Goal: Task Accomplishment & Management: Use online tool/utility

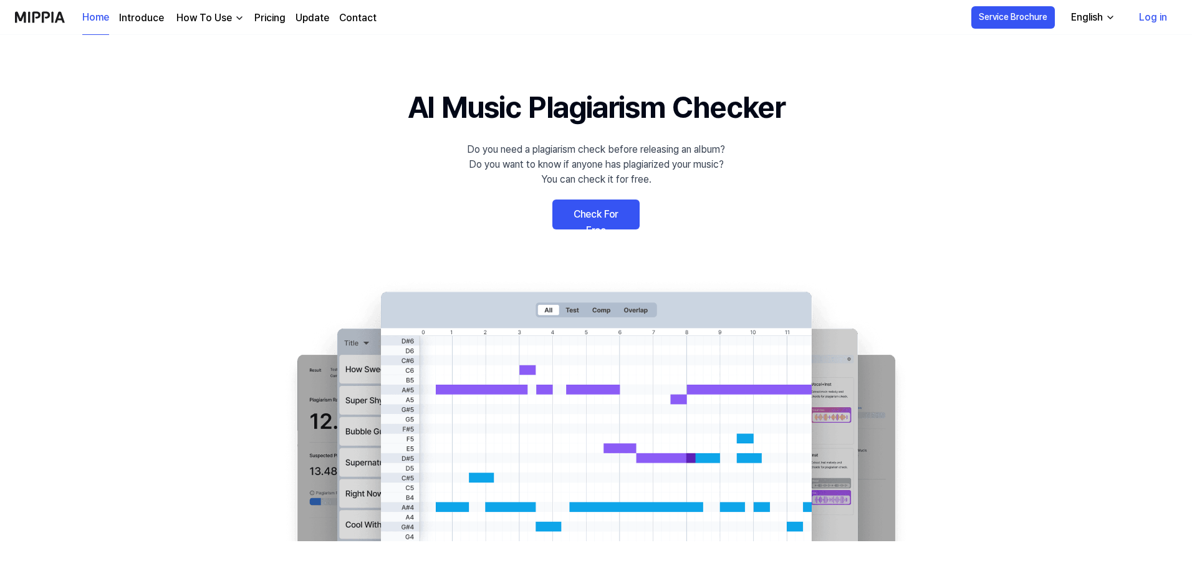
click at [1136, 18] on link "Log in" at bounding box center [1153, 17] width 48 height 35
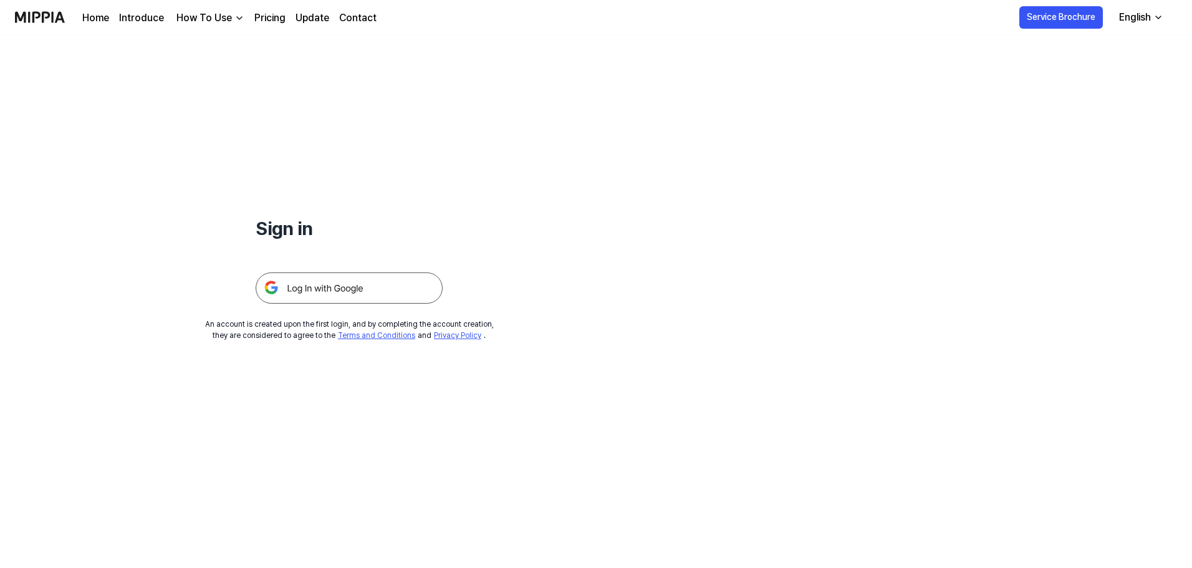
click at [359, 285] on img at bounding box center [349, 287] width 187 height 31
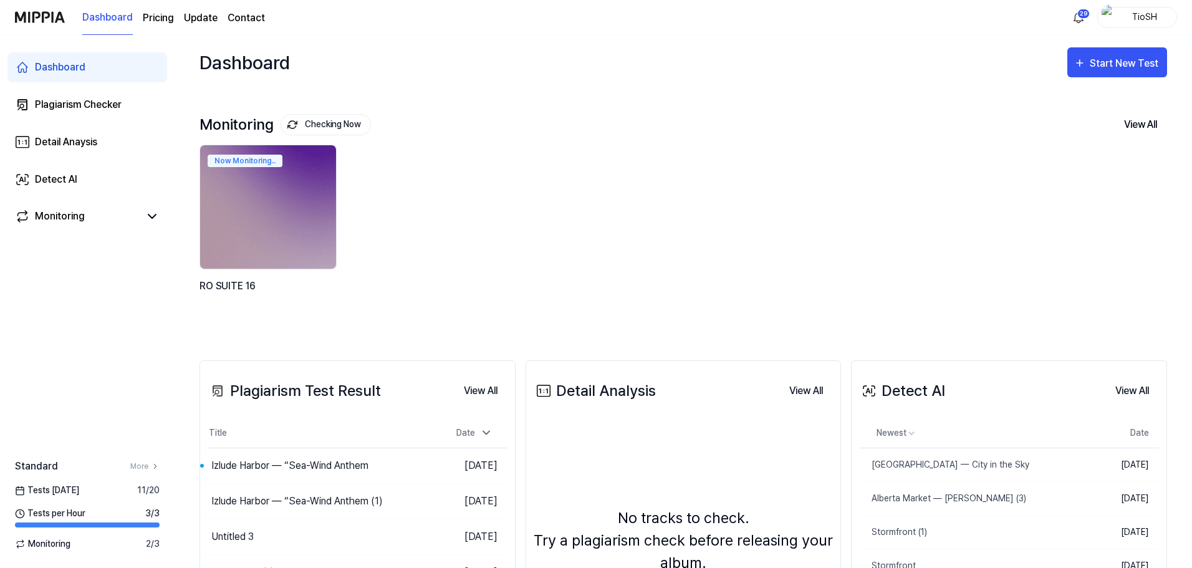
click at [275, 370] on div "Plagiarism Test Result View All Plagiarism Test Result Title Date Izlude Harbor…" at bounding box center [357, 575] width 316 height 431
click at [266, 333] on div "Monitoring Checking Now View All Monitoring Now Monitoring.. RO SUITE 16" at bounding box center [682, 213] width 967 height 246
click at [86, 178] on link "Detect AI" at bounding box center [87, 180] width 160 height 30
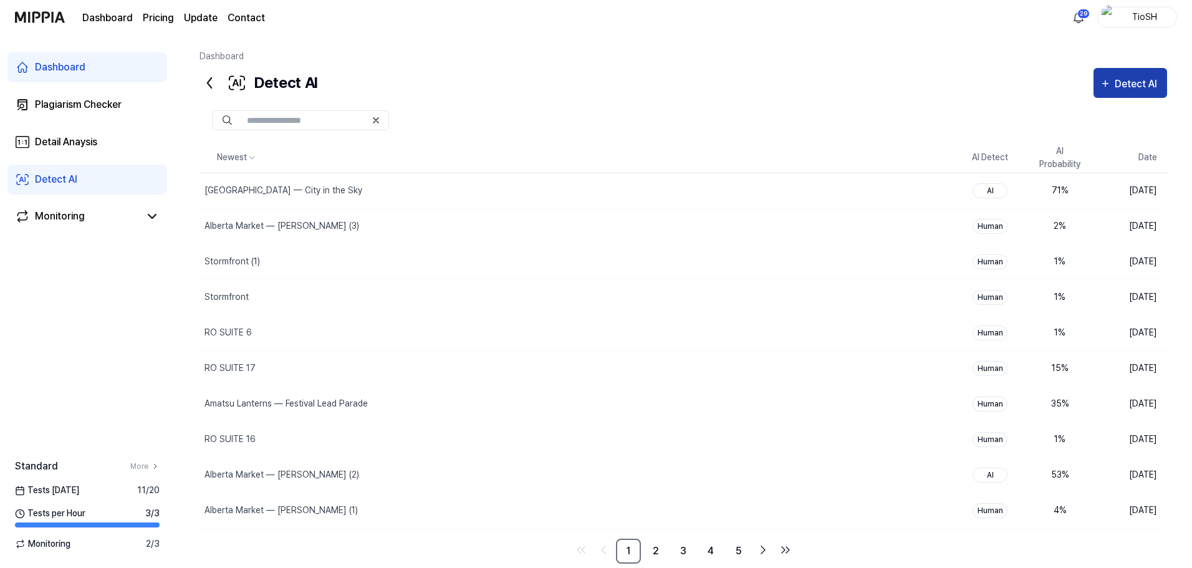
click at [1122, 78] on div "Detect AI" at bounding box center [1138, 84] width 46 height 16
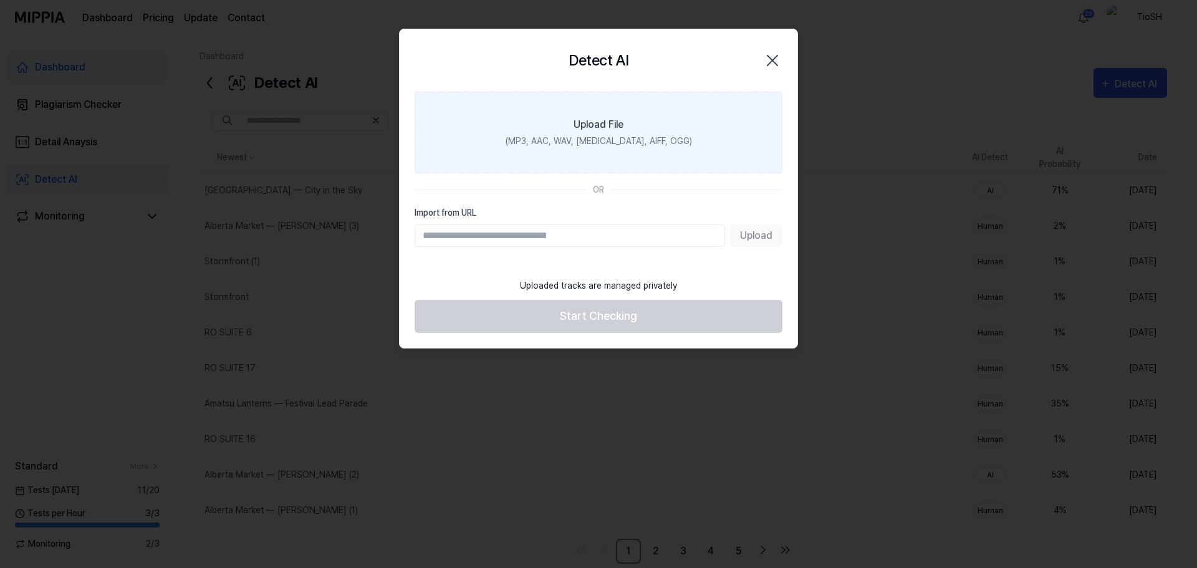
click at [629, 133] on label "Upload File (MP3, AAC, WAV, [MEDICAL_DATA], AIFF, OGG)" at bounding box center [599, 133] width 368 height 82
click at [0, 0] on input "Upload File (MP3, AAC, WAV, [MEDICAL_DATA], AIFF, OGG)" at bounding box center [0, 0] width 0 height 0
click at [590, 137] on div "(MP3, AAC, WAV, [MEDICAL_DATA], AIFF, OGG)" at bounding box center [599, 141] width 186 height 13
click at [0, 0] on input "Upload File (MP3, AAC, WAV, [MEDICAL_DATA], AIFF, OGG)" at bounding box center [0, 0] width 0 height 0
click at [678, 122] on label "Upload File (MP3, AAC, WAV, [MEDICAL_DATA], AIFF, OGG)" at bounding box center [599, 133] width 368 height 82
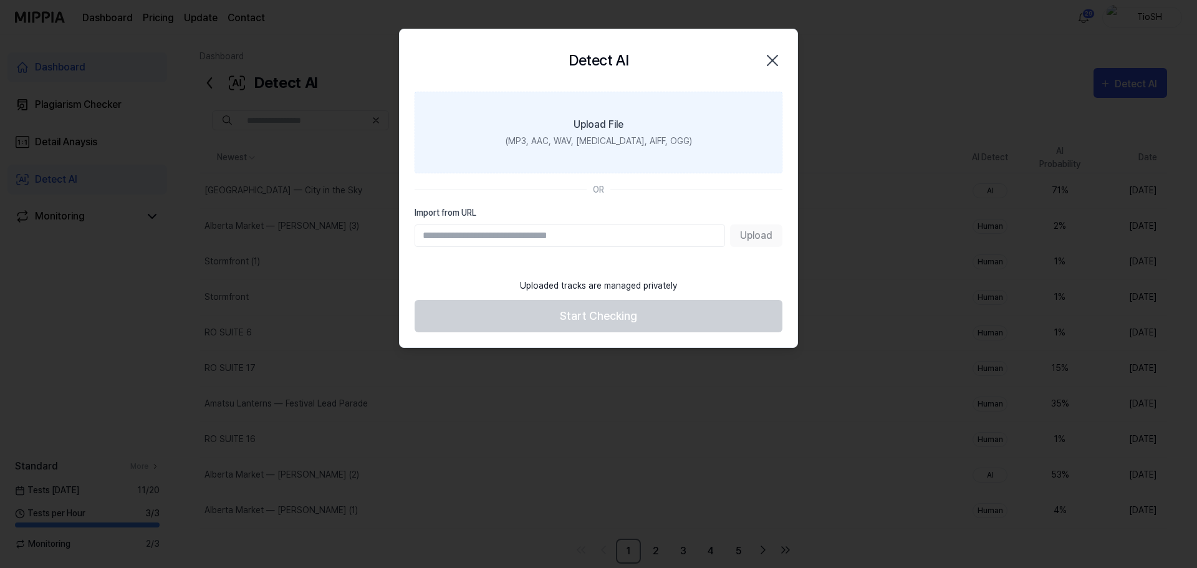
click at [0, 0] on input "Upload File (MP3, AAC, WAV, [MEDICAL_DATA], AIFF, OGG)" at bounding box center [0, 0] width 0 height 0
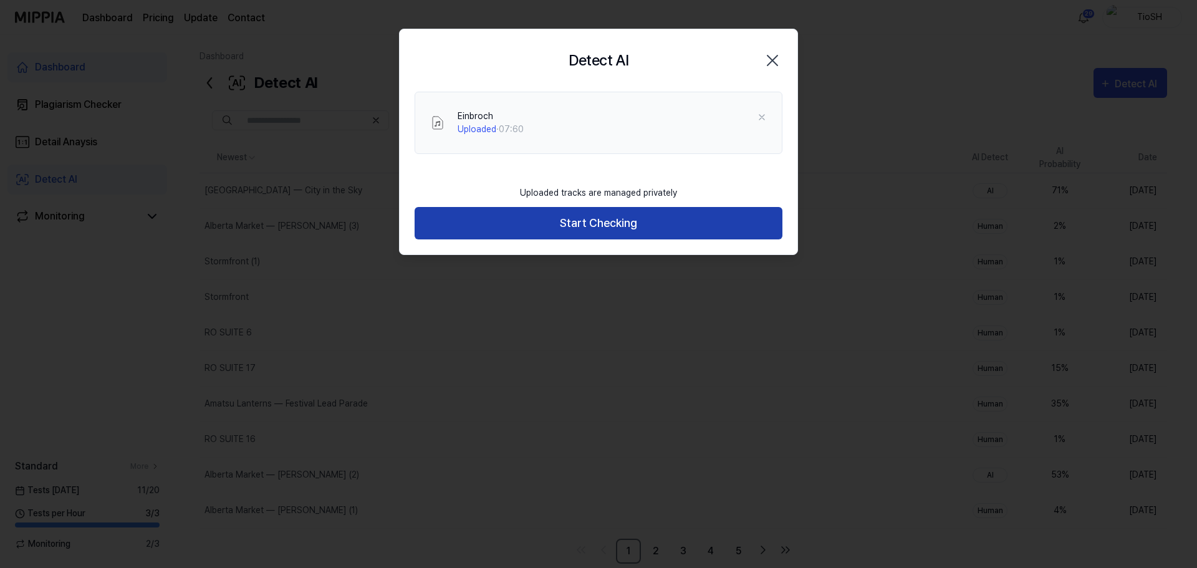
click at [634, 224] on button "Start Checking" at bounding box center [599, 223] width 368 height 33
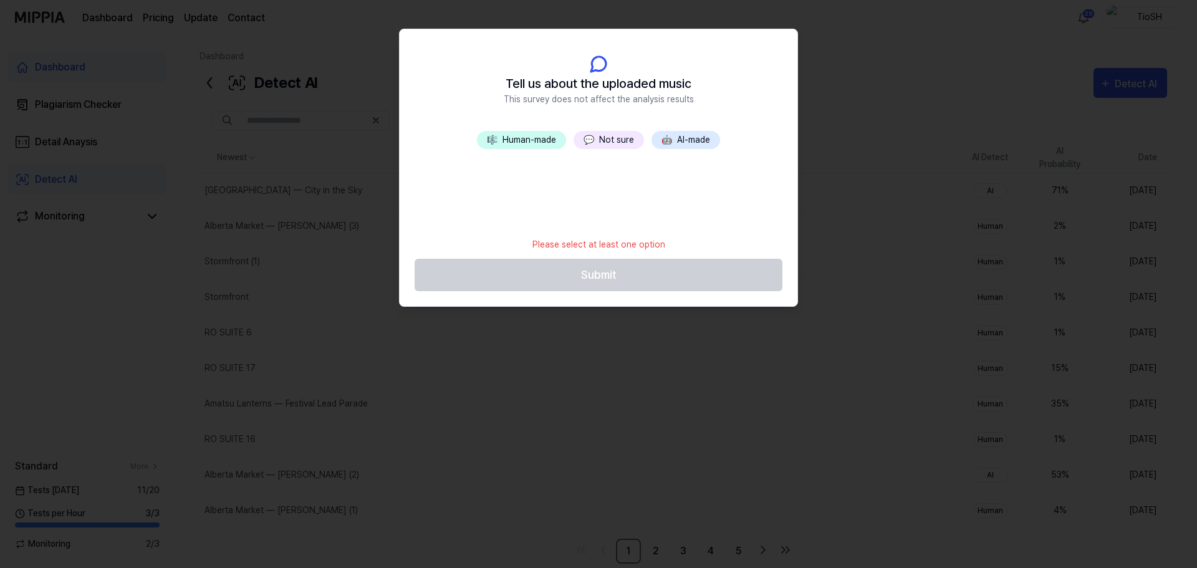
click at [702, 143] on button "🤖 AI-made" at bounding box center [685, 140] width 69 height 18
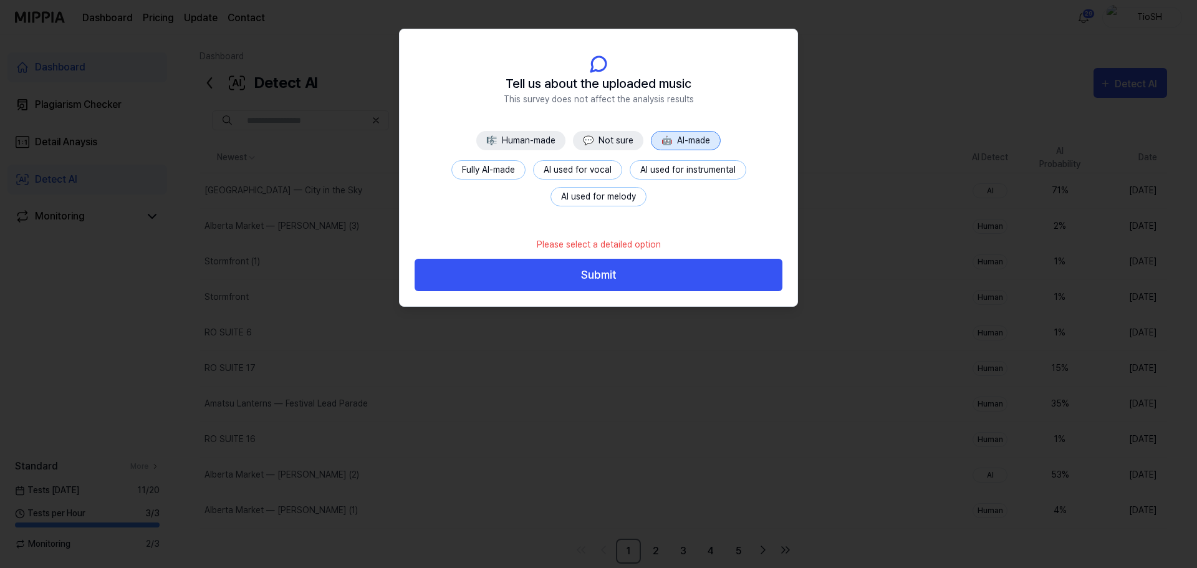
click at [491, 162] on button "Fully AI-made" at bounding box center [488, 169] width 74 height 19
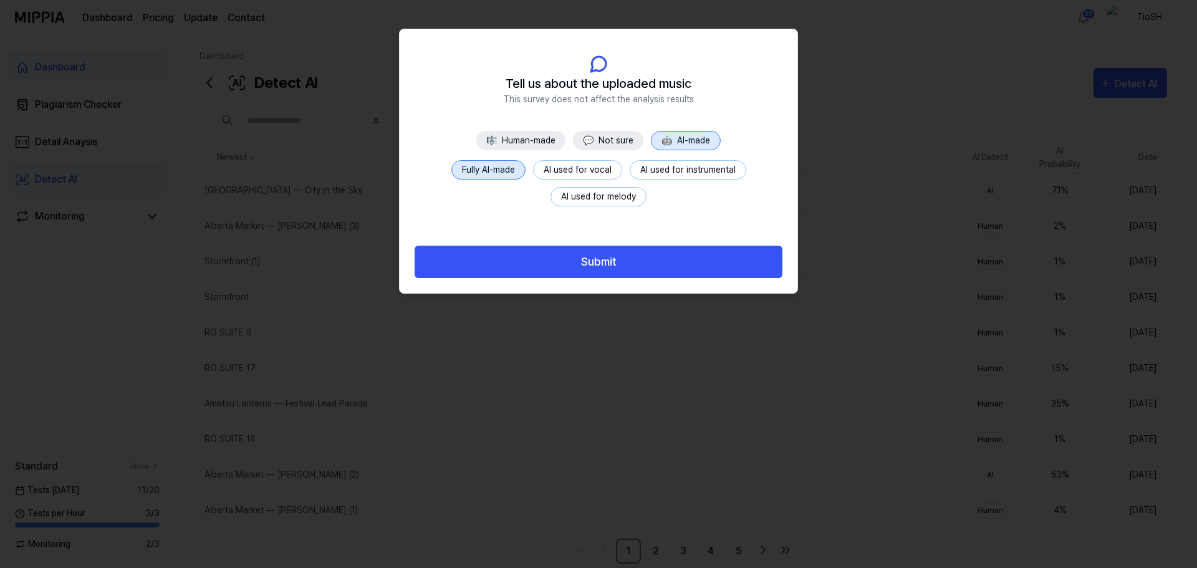
click at [650, 269] on button "Submit" at bounding box center [599, 262] width 368 height 33
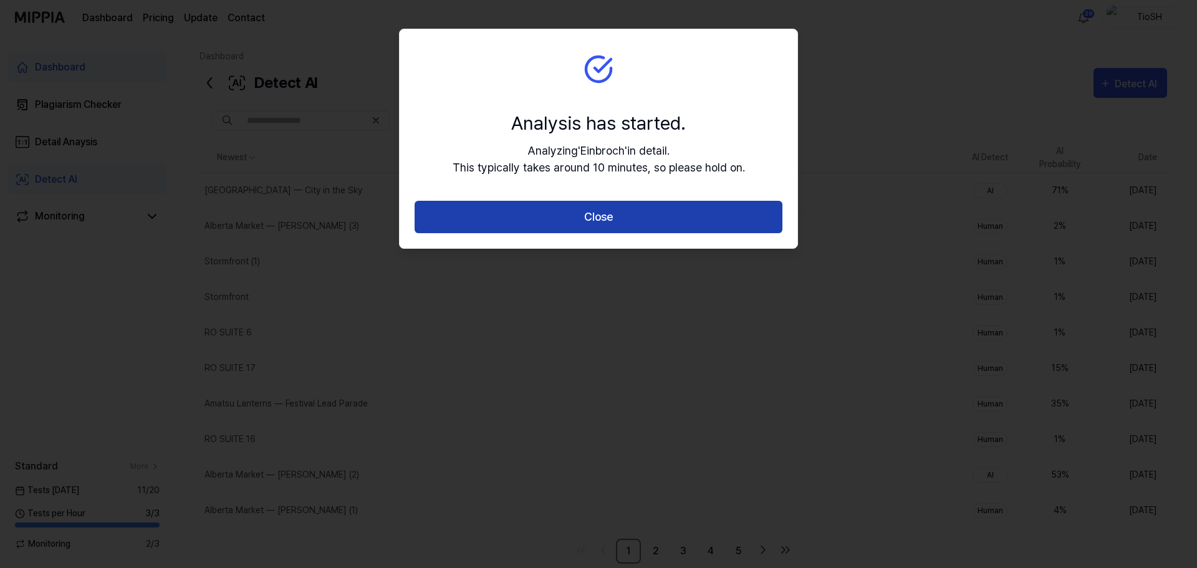
click at [643, 204] on button "Close" at bounding box center [599, 217] width 368 height 33
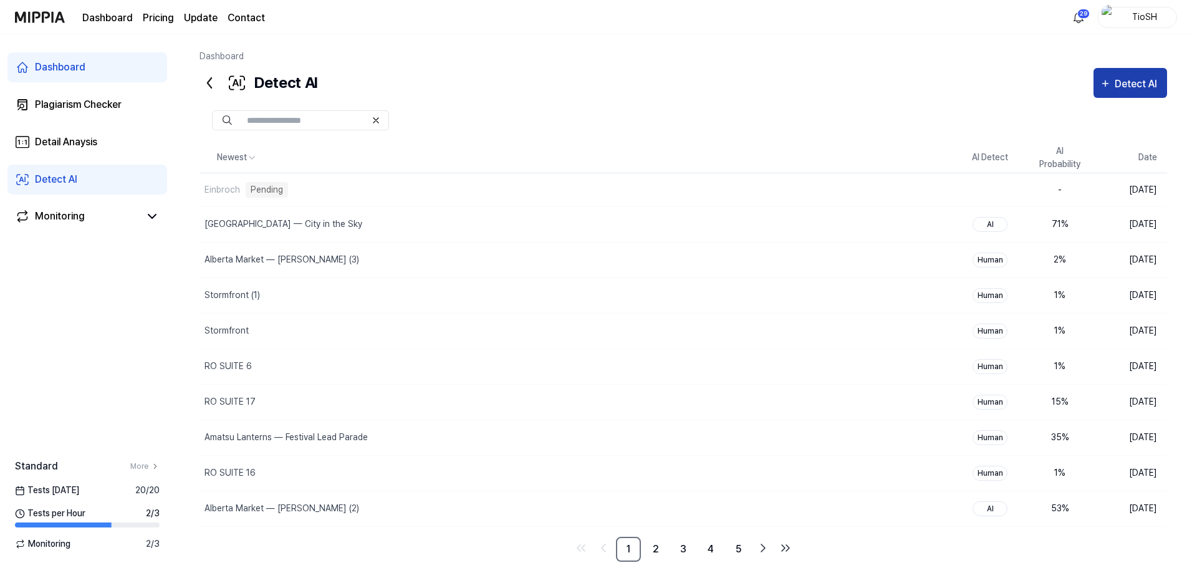
click at [1123, 83] on div "Detect AI" at bounding box center [1138, 84] width 46 height 16
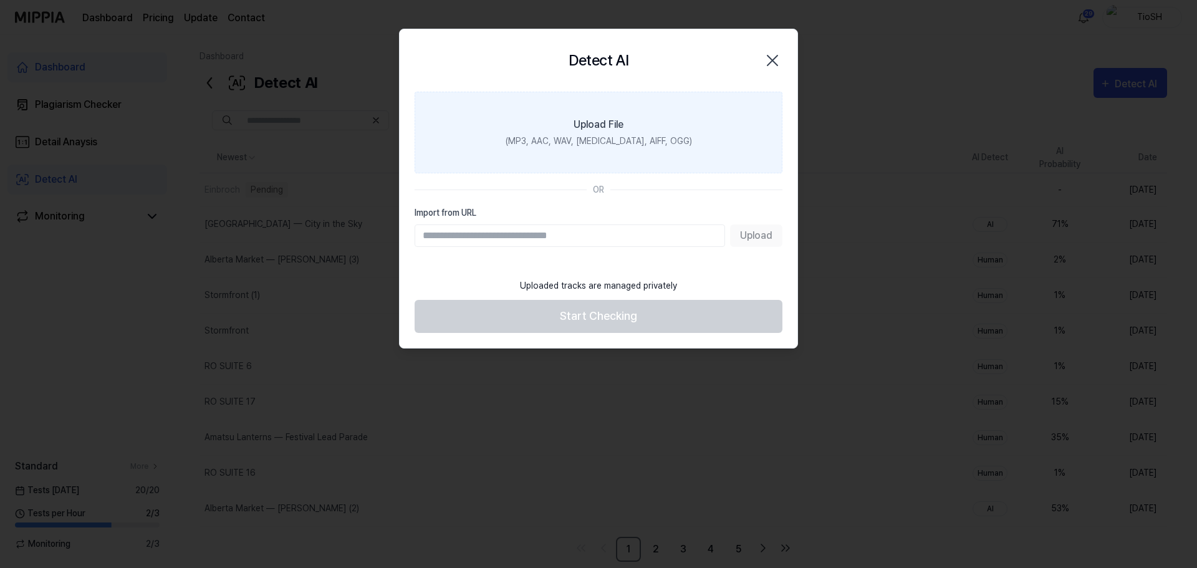
click at [655, 153] on label "Upload File (MP3, AAC, WAV, [MEDICAL_DATA], AIFF, OGG)" at bounding box center [599, 133] width 368 height 82
click at [0, 0] on input "Upload File (MP3, AAC, WAV, [MEDICAL_DATA], AIFF, OGG)" at bounding box center [0, 0] width 0 height 0
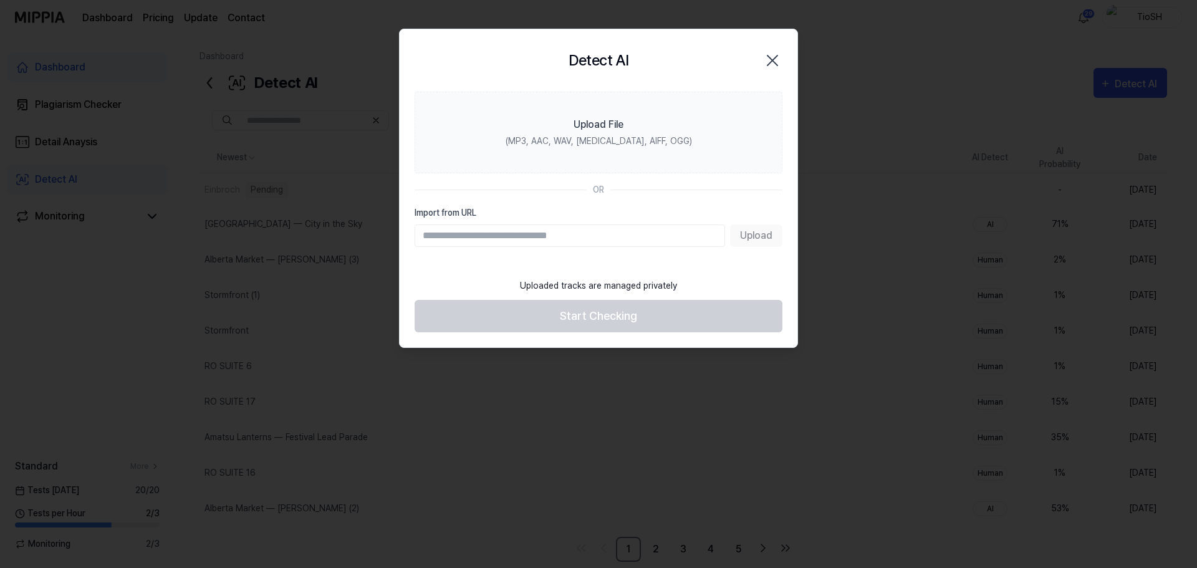
click at [773, 65] on icon "button" at bounding box center [772, 60] width 20 height 20
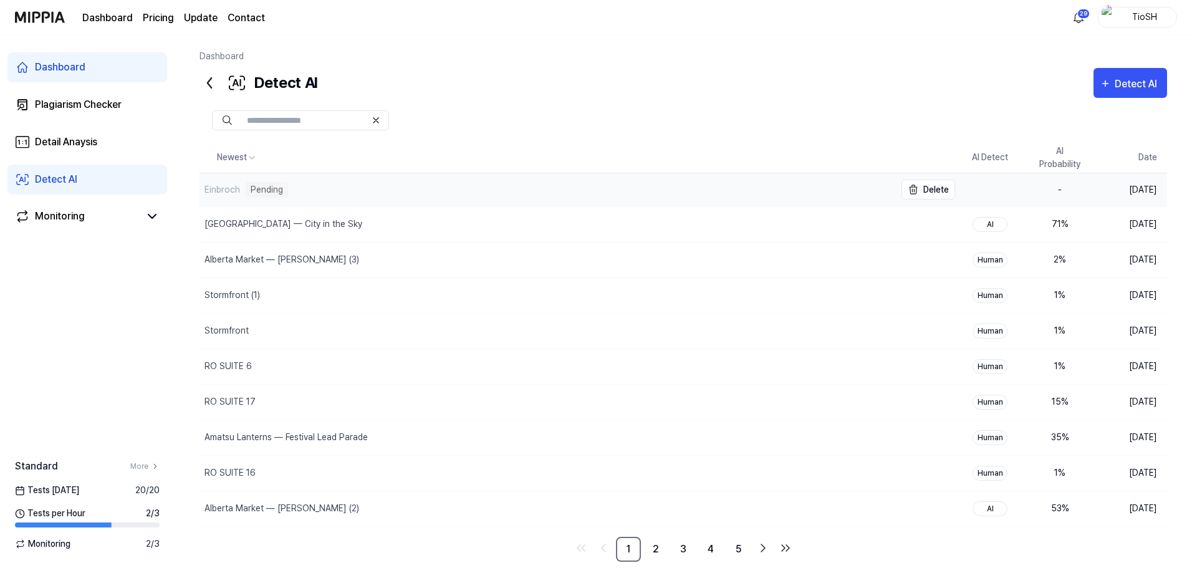
click at [371, 203] on div "Einbroch Pending" at bounding box center [547, 189] width 696 height 33
click at [231, 189] on div "Einbroch" at bounding box center [222, 189] width 36 height 13
click at [463, 203] on div "Einbroch Pending" at bounding box center [547, 189] width 696 height 33
click at [1144, 86] on div "Detect AI" at bounding box center [1138, 84] width 46 height 16
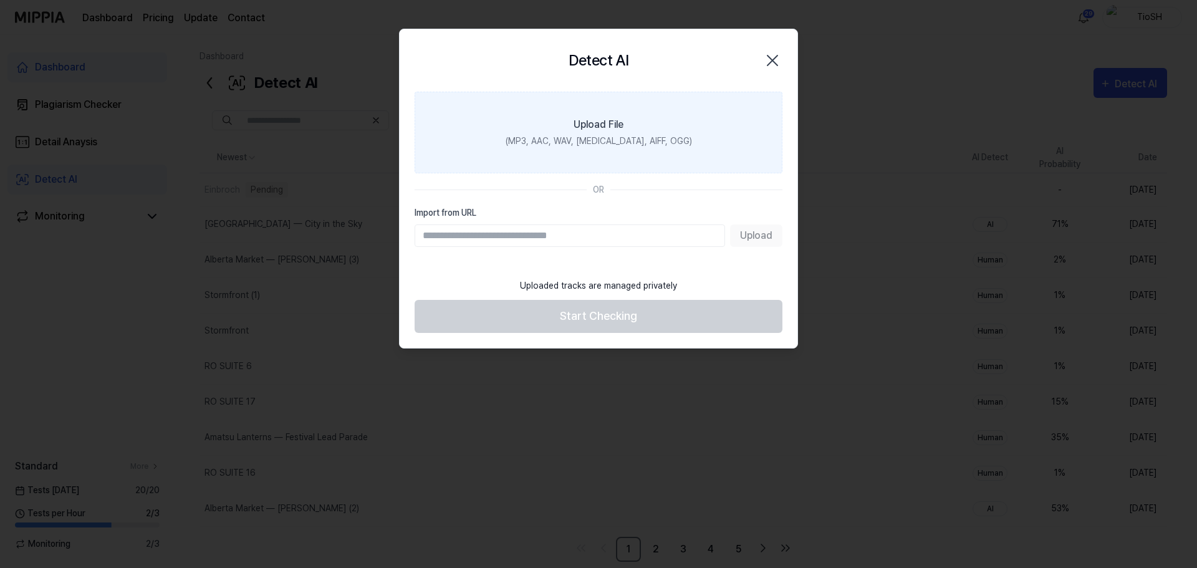
click at [656, 154] on label "Upload File (MP3, AAC, WAV, [MEDICAL_DATA], AIFF, OGG)" at bounding box center [599, 133] width 368 height 82
click at [0, 0] on input "Upload File (MP3, AAC, WAV, [MEDICAL_DATA], AIFF, OGG)" at bounding box center [0, 0] width 0 height 0
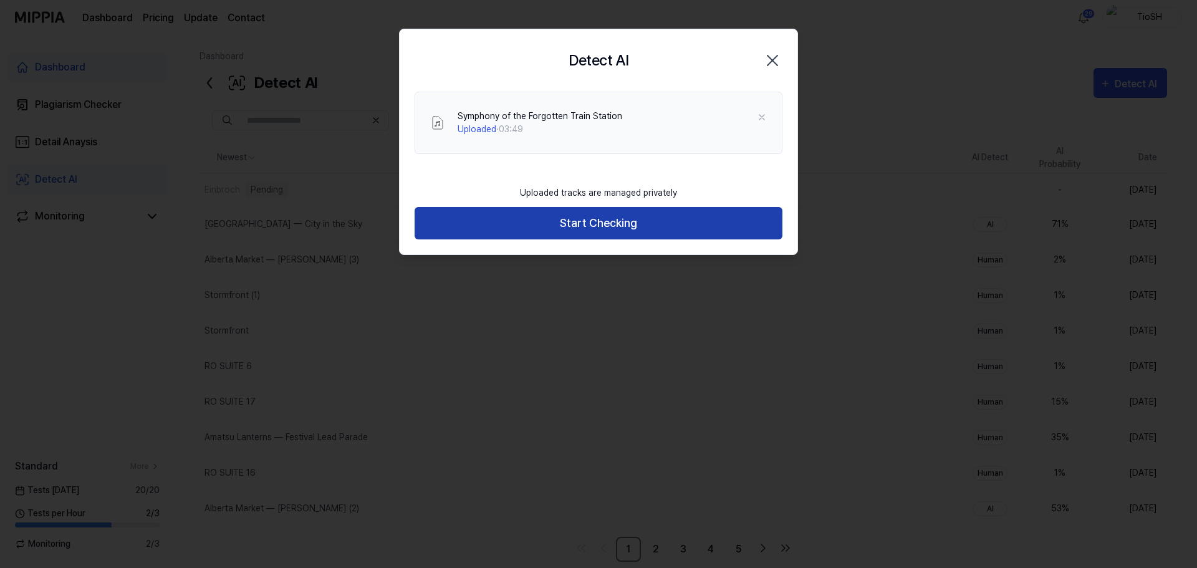
click at [638, 223] on button "Start Checking" at bounding box center [599, 223] width 368 height 33
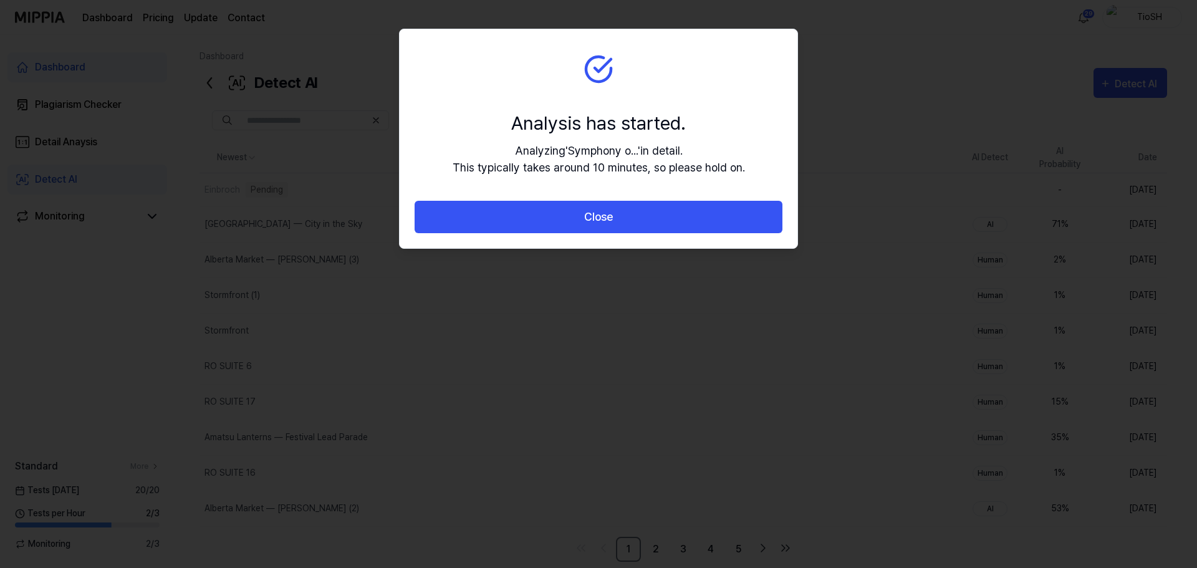
click at [638, 223] on button "Close" at bounding box center [599, 217] width 368 height 33
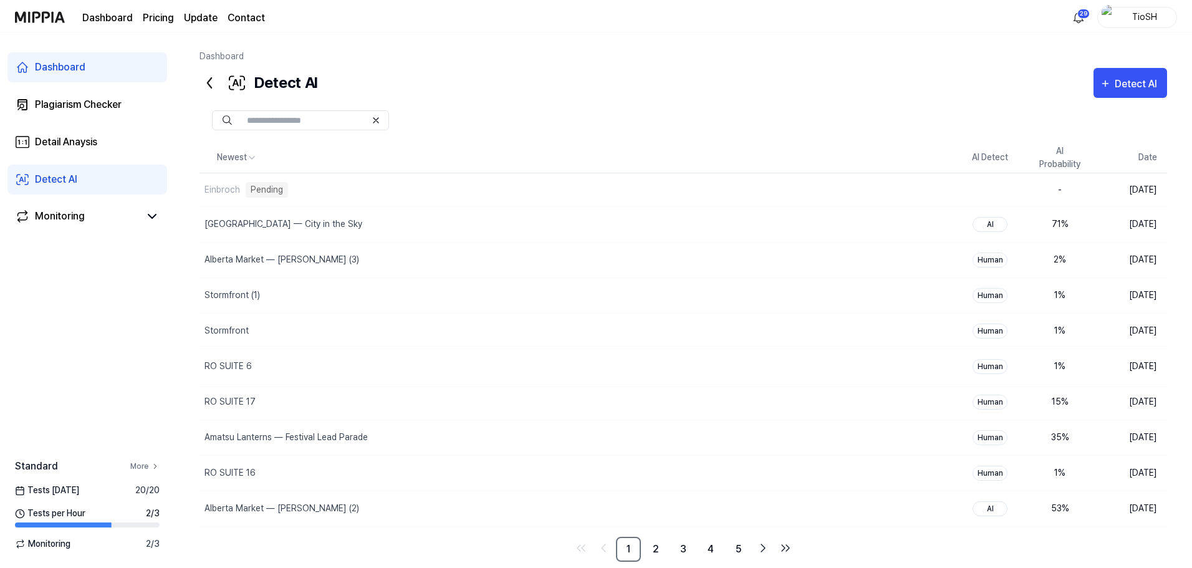
click at [143, 467] on link "More" at bounding box center [144, 466] width 29 height 11
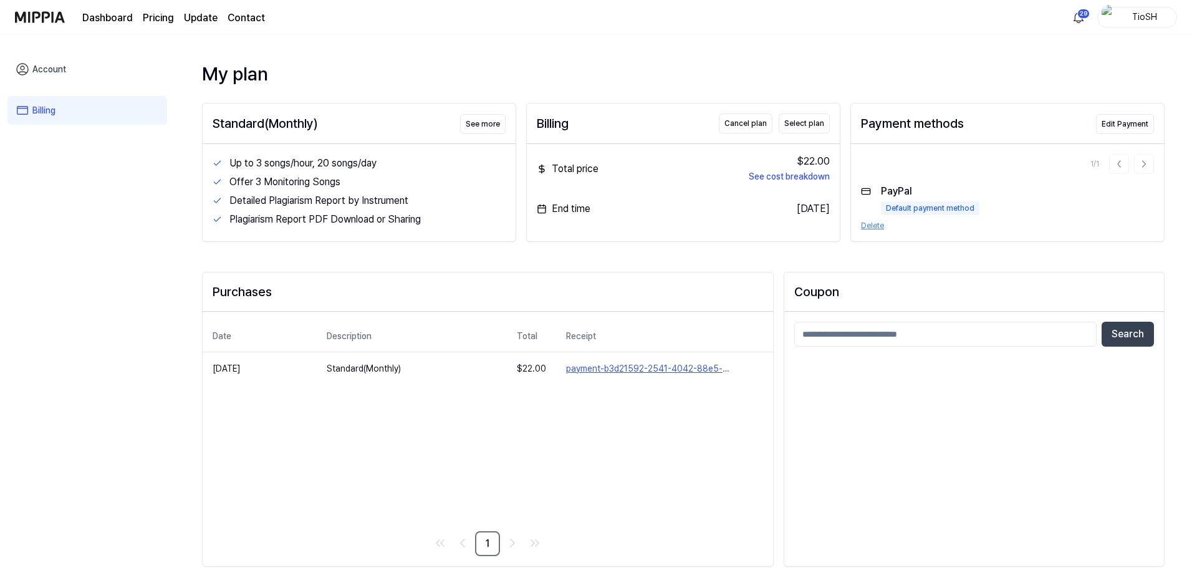
click at [70, 71] on link "Account" at bounding box center [87, 69] width 160 height 29
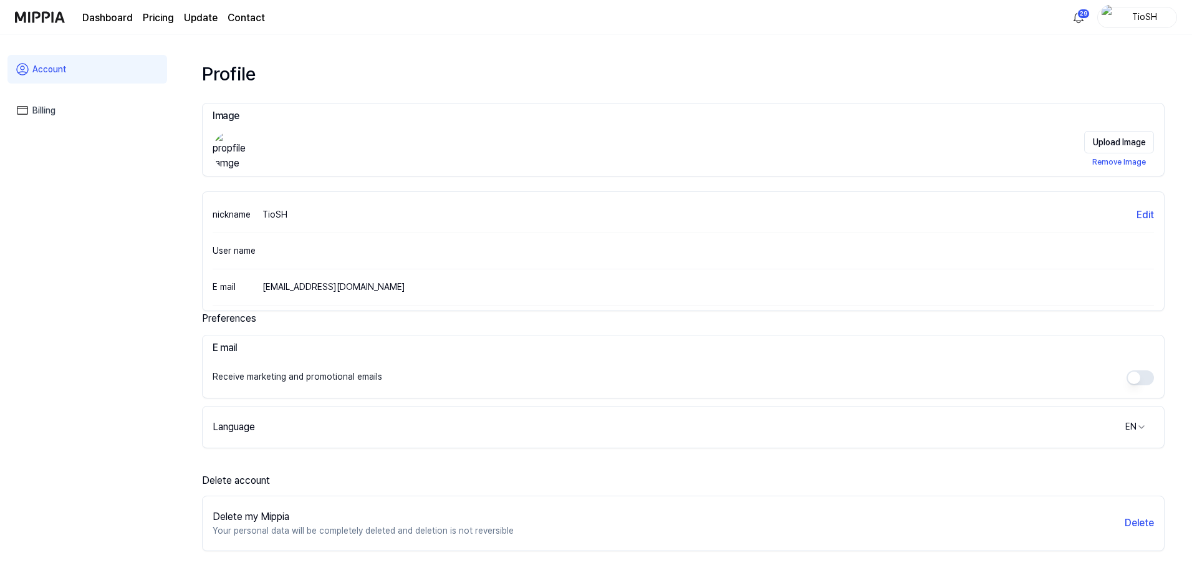
click at [102, 16] on link "Dashboard" at bounding box center [107, 18] width 50 height 15
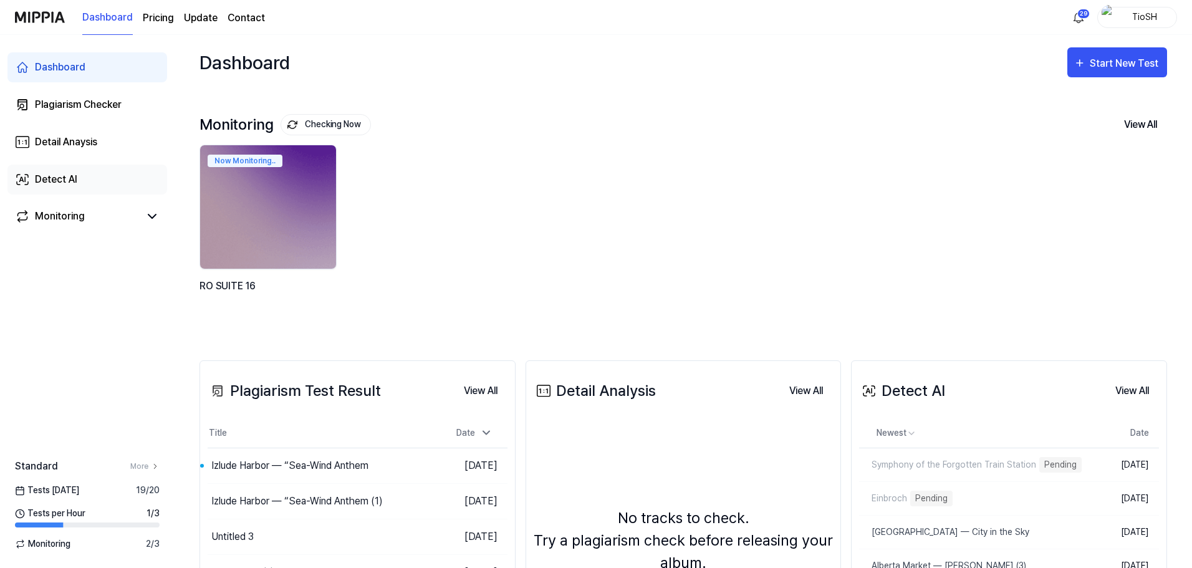
click at [73, 173] on div "Detect AI" at bounding box center [56, 179] width 42 height 15
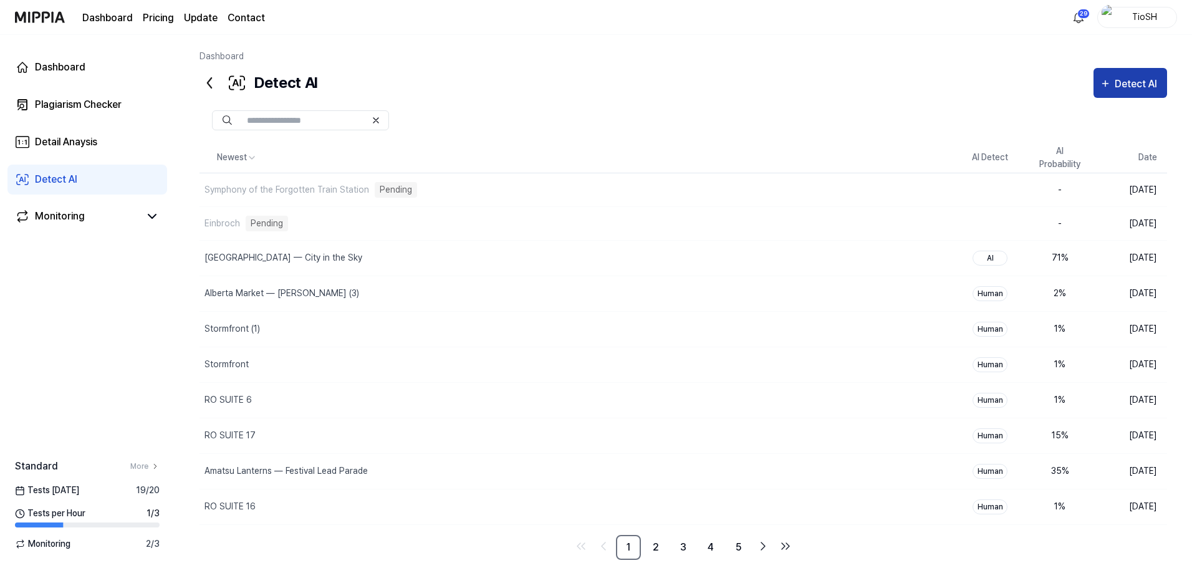
click at [1116, 88] on div "Detect AI" at bounding box center [1138, 84] width 46 height 16
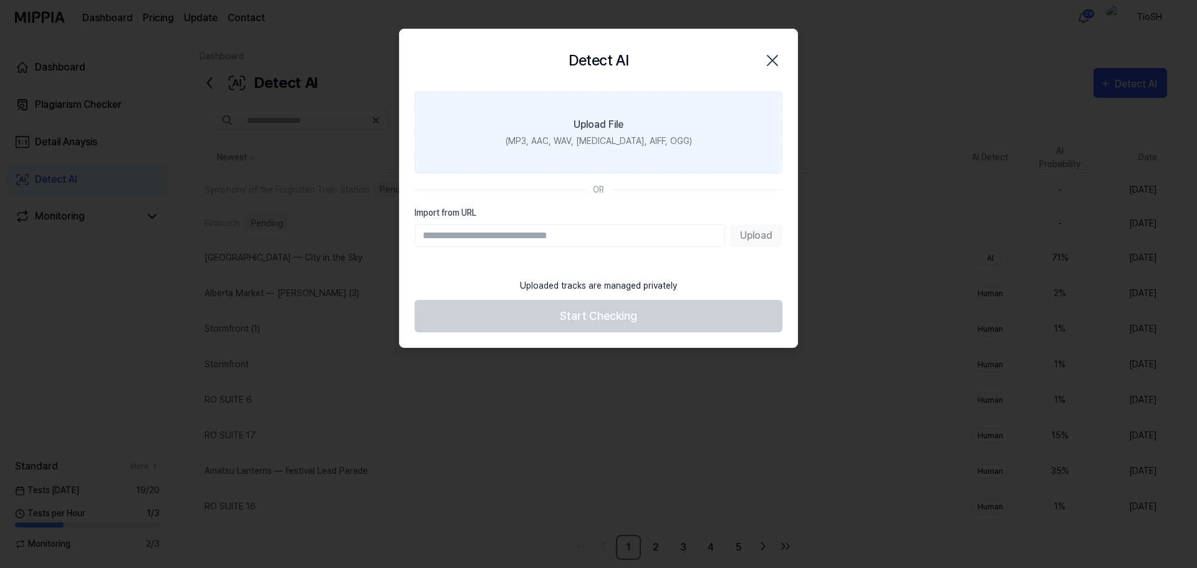
click at [578, 135] on div "(MP3, AAC, WAV, [MEDICAL_DATA], AIFF, OGG)" at bounding box center [599, 141] width 186 height 13
click at [0, 0] on input "Upload File (MP3, AAC, WAV, [MEDICAL_DATA], AIFF, OGG)" at bounding box center [0, 0] width 0 height 0
click at [653, 120] on label "Upload File (MP3, AAC, WAV, [MEDICAL_DATA], AIFF, OGG)" at bounding box center [599, 133] width 368 height 82
click at [0, 0] on input "Upload File (MP3, AAC, WAV, [MEDICAL_DATA], AIFF, OGG)" at bounding box center [0, 0] width 0 height 0
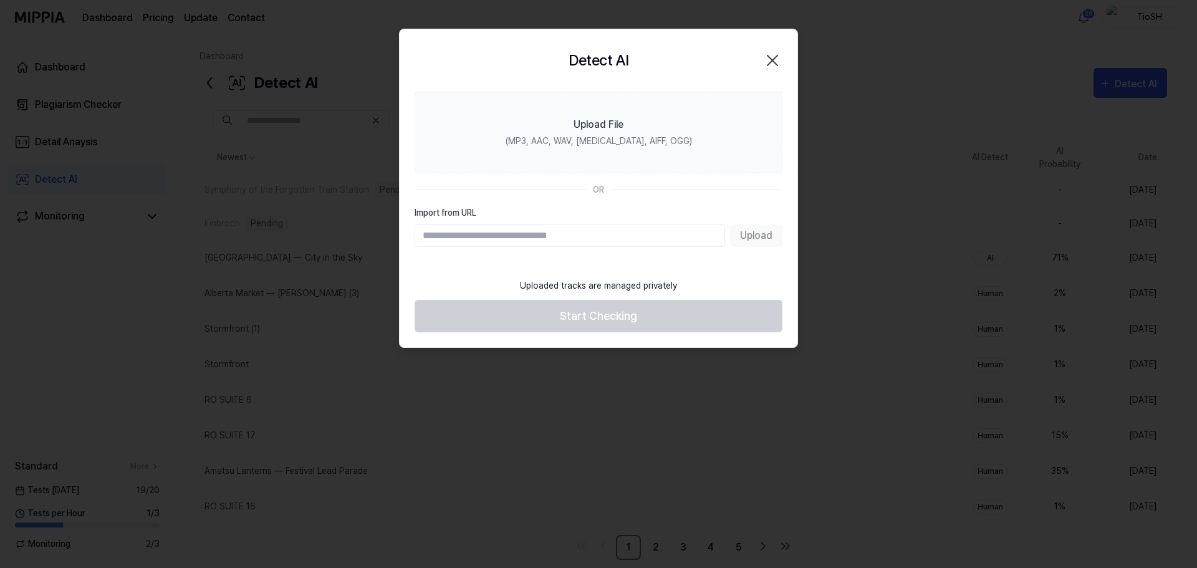
click at [776, 59] on icon "button" at bounding box center [772, 60] width 20 height 20
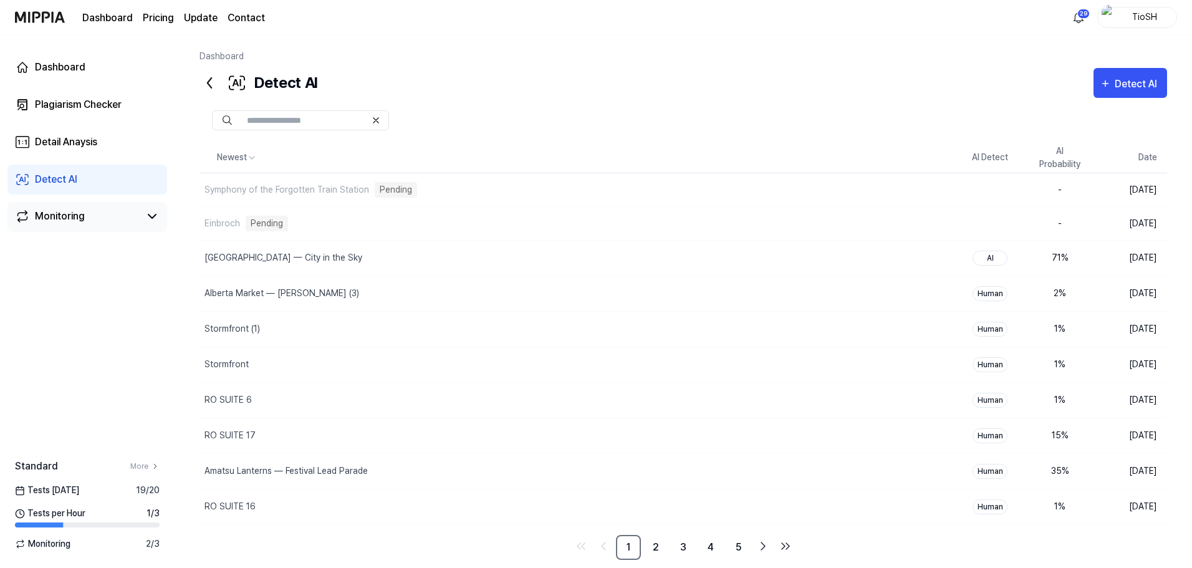
click at [100, 209] on link "Monitoring" at bounding box center [77, 216] width 125 height 15
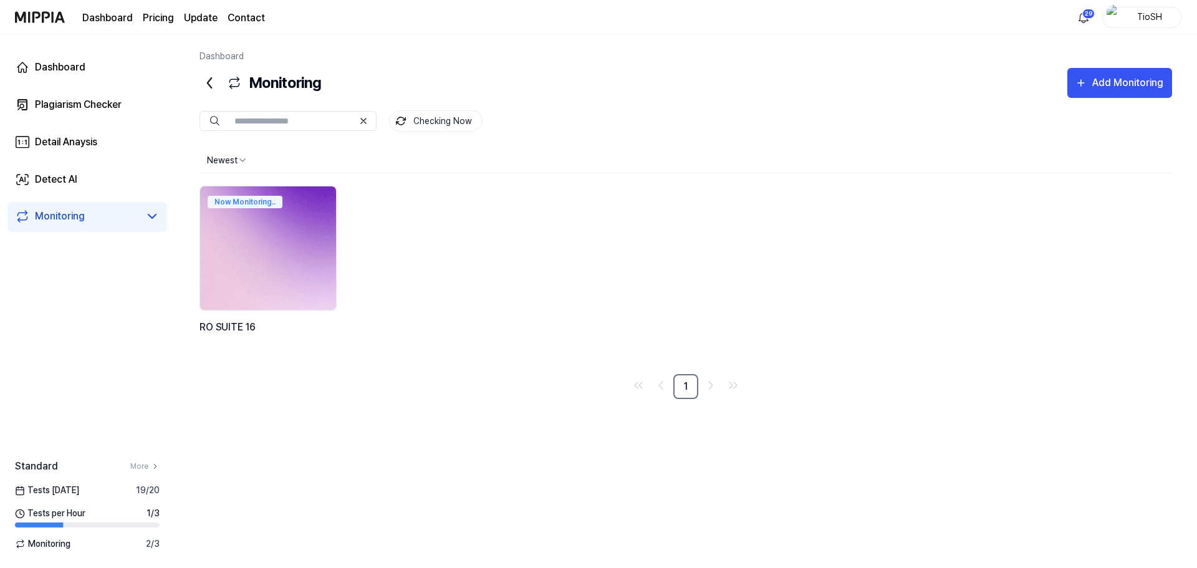
click at [273, 231] on img at bounding box center [268, 248] width 150 height 136
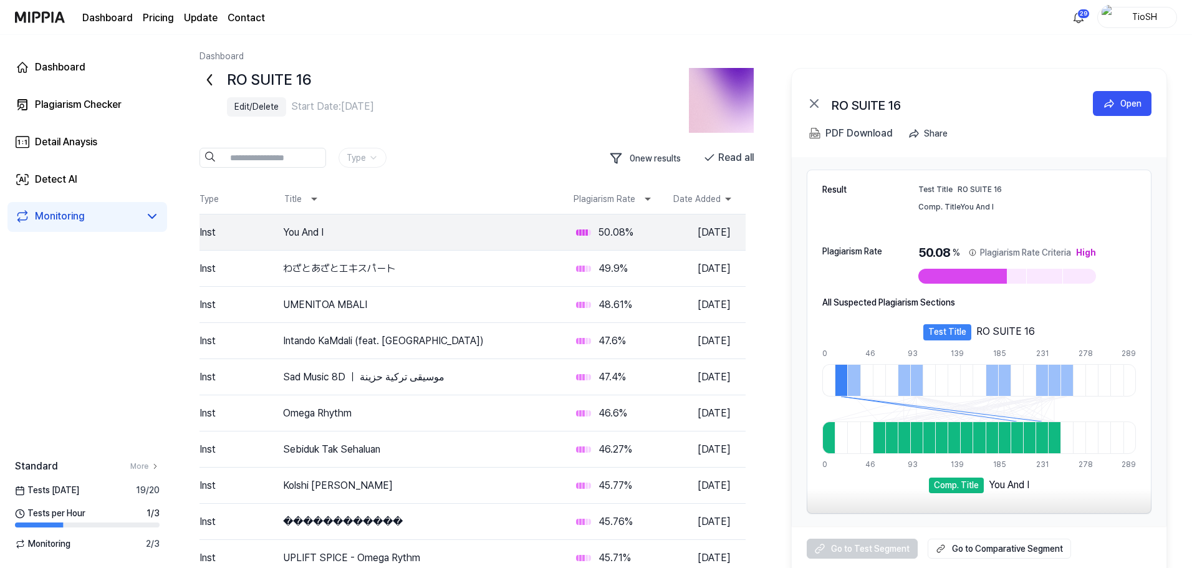
click at [117, 198] on div "Dashboard Plagiarism Checker Detail Anaysis Detect AI Monitoring" at bounding box center [87, 142] width 175 height 214
click at [75, 193] on link "Detect AI" at bounding box center [87, 180] width 160 height 30
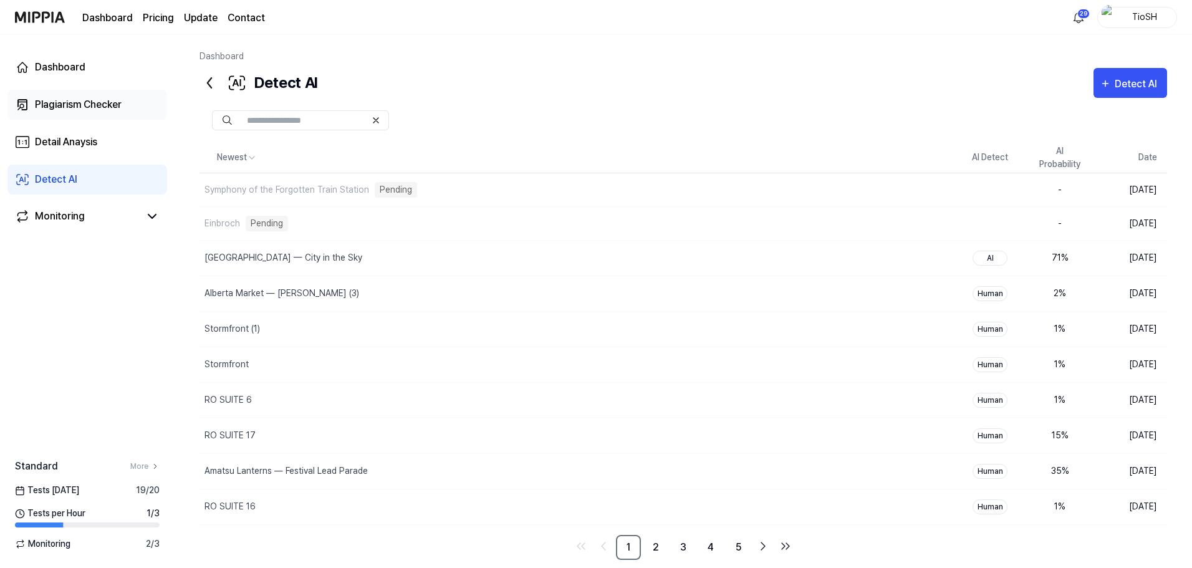
click at [47, 107] on div "Plagiarism Checker" at bounding box center [78, 104] width 87 height 15
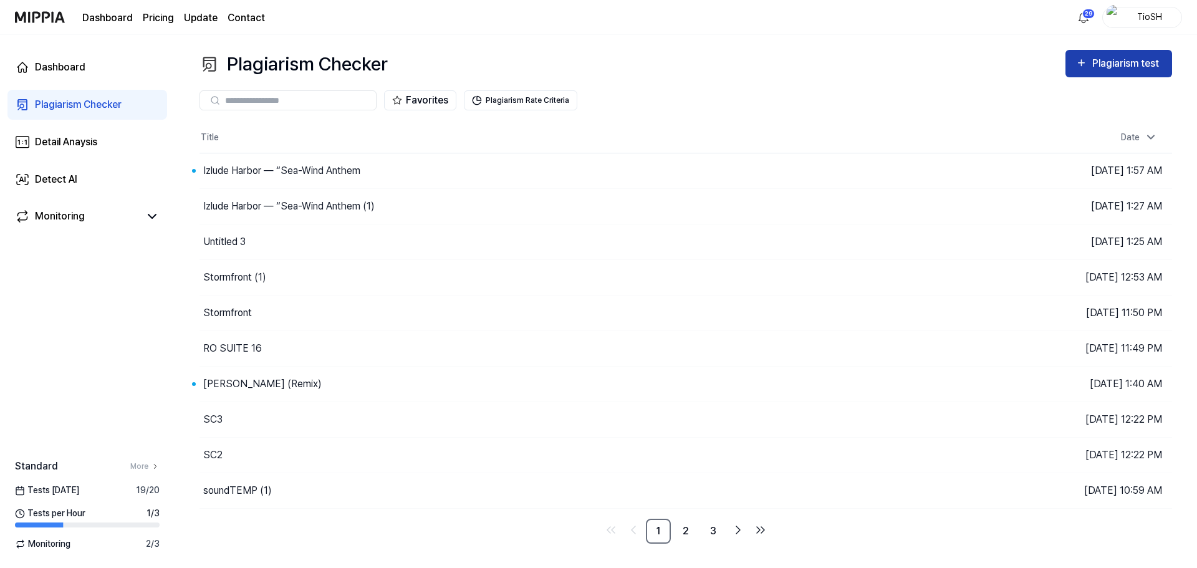
click at [1103, 65] on div "Plagiarism test" at bounding box center [1127, 63] width 70 height 16
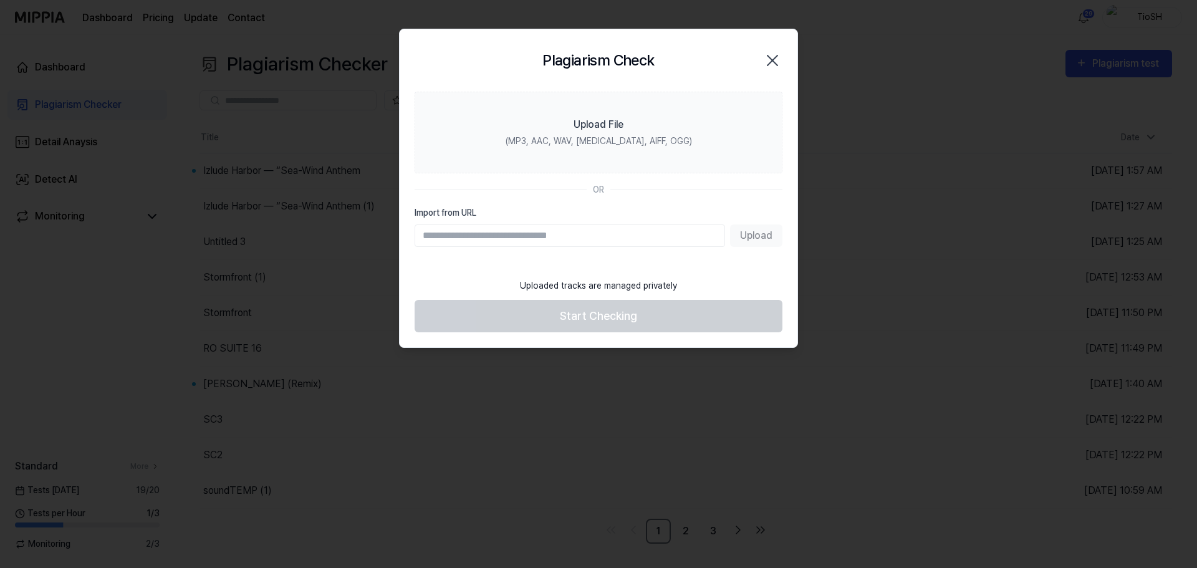
click at [770, 57] on icon "button" at bounding box center [772, 60] width 20 height 20
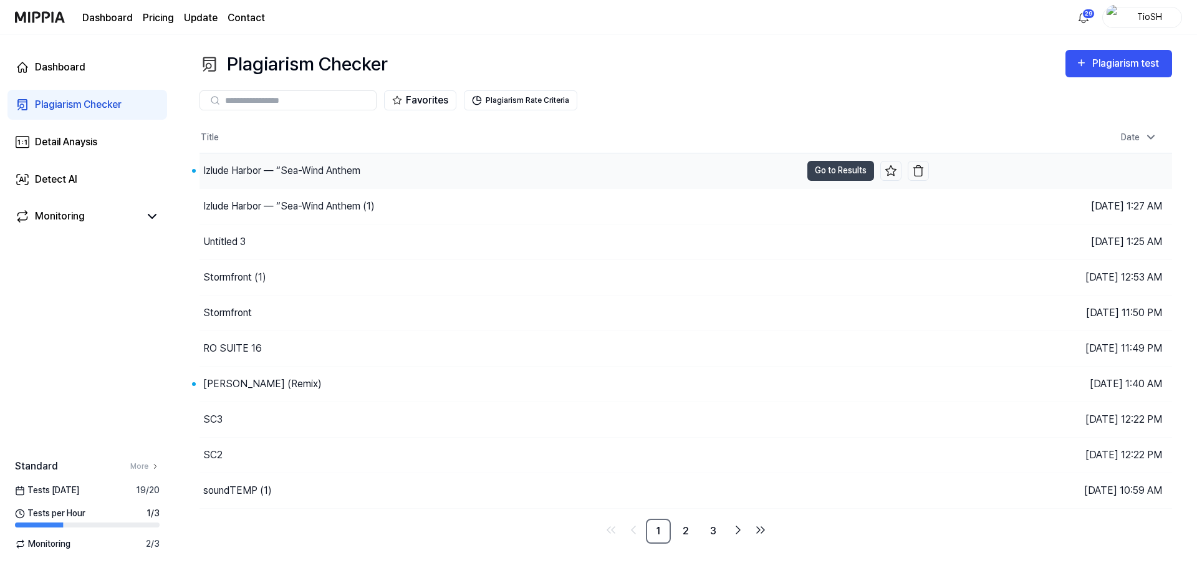
click at [360, 175] on div "Izlude Harbor — “Sea-Wind Anthem" at bounding box center [281, 170] width 157 height 15
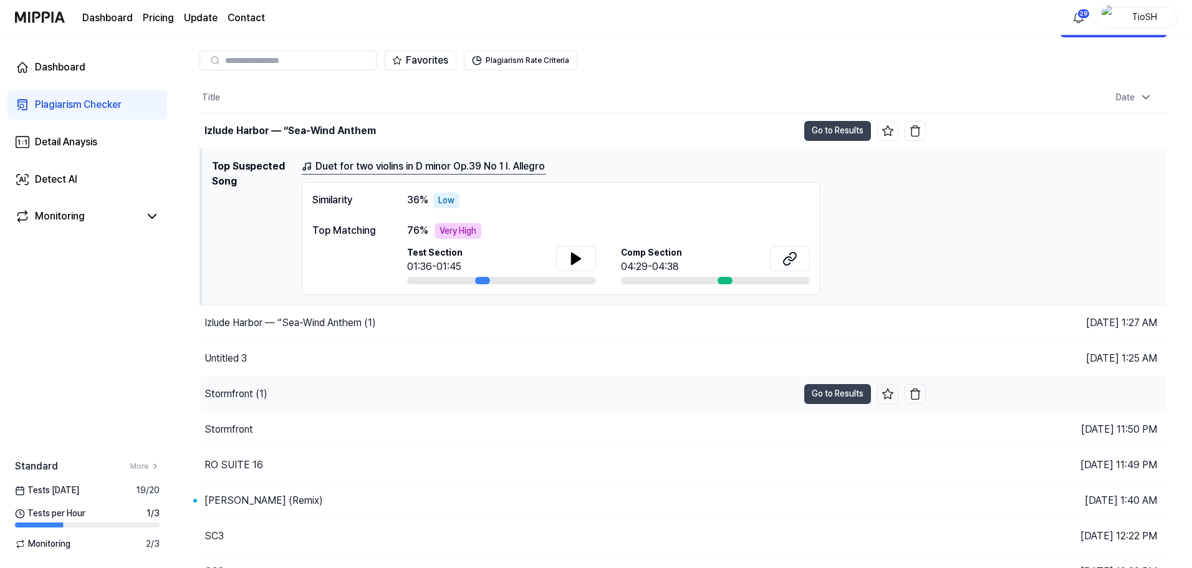
scroll to position [62, 0]
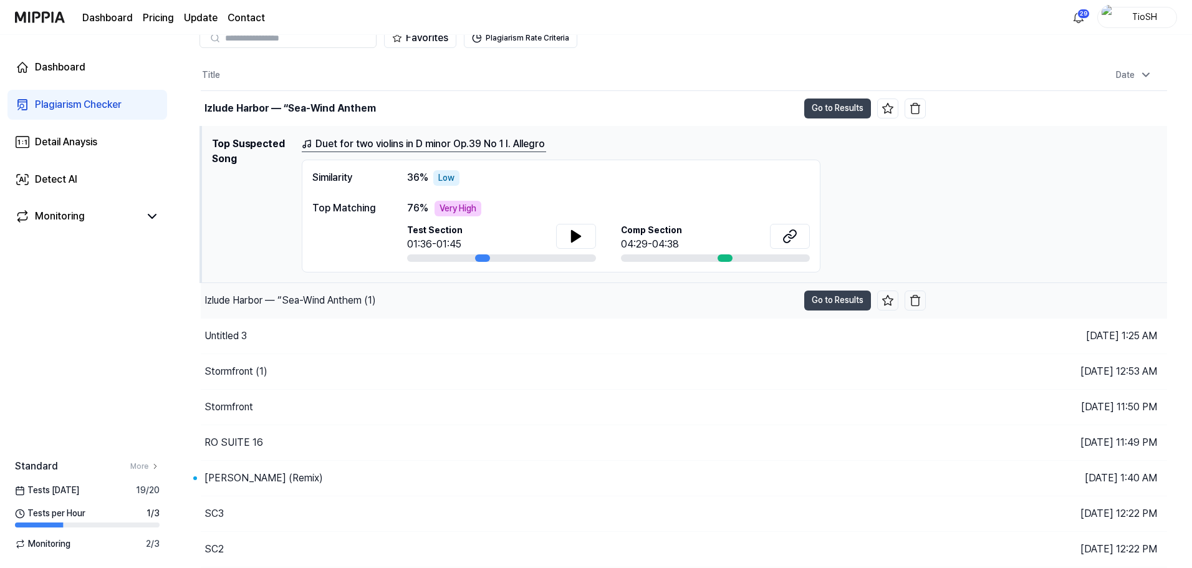
click at [612, 304] on div "Izlude Harbor — “Sea-Wind Anthem (1)" at bounding box center [499, 300] width 597 height 35
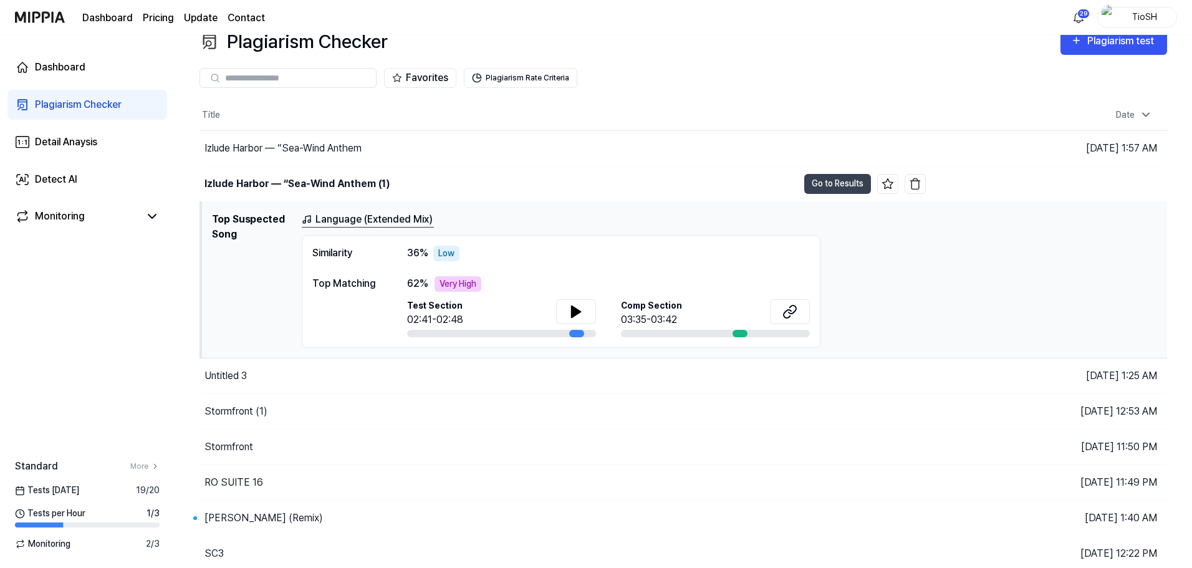
scroll to position [0, 0]
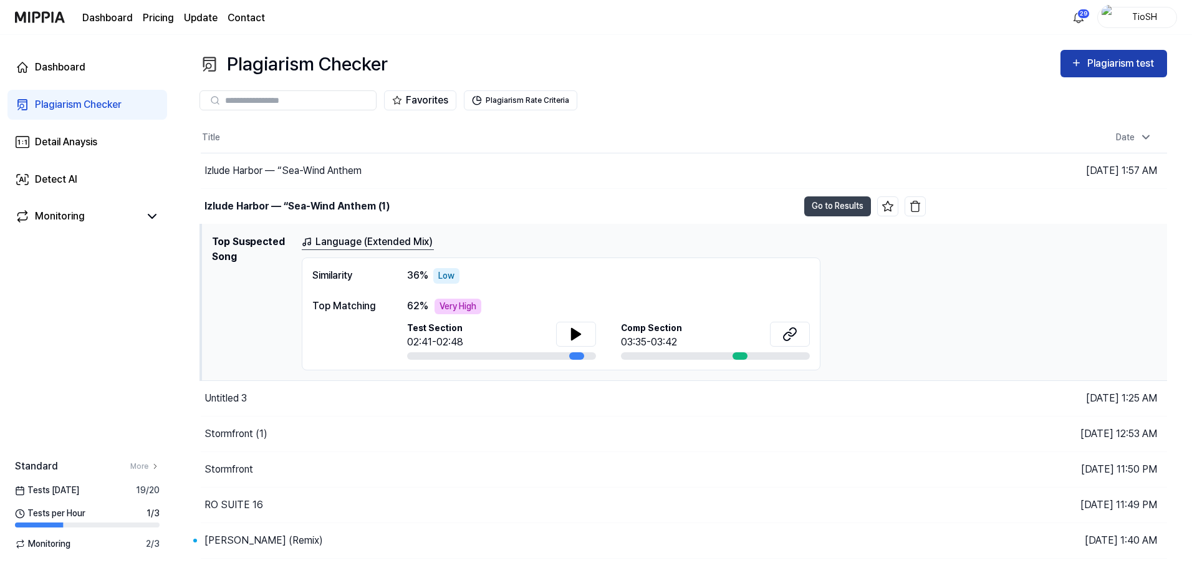
click at [1100, 64] on div "Plagiarism test" at bounding box center [1122, 63] width 70 height 16
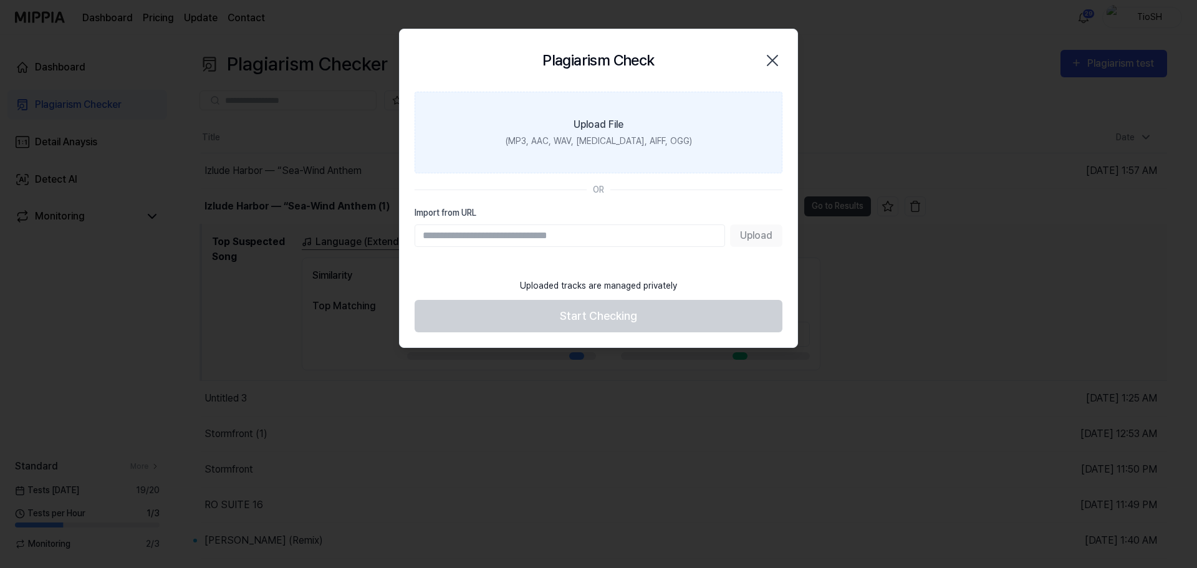
click at [661, 132] on label "Upload File (MP3, AAC, WAV, [MEDICAL_DATA], AIFF, OGG)" at bounding box center [599, 133] width 368 height 82
click at [0, 0] on input "Upload File (MP3, AAC, WAV, [MEDICAL_DATA], AIFF, OGG)" at bounding box center [0, 0] width 0 height 0
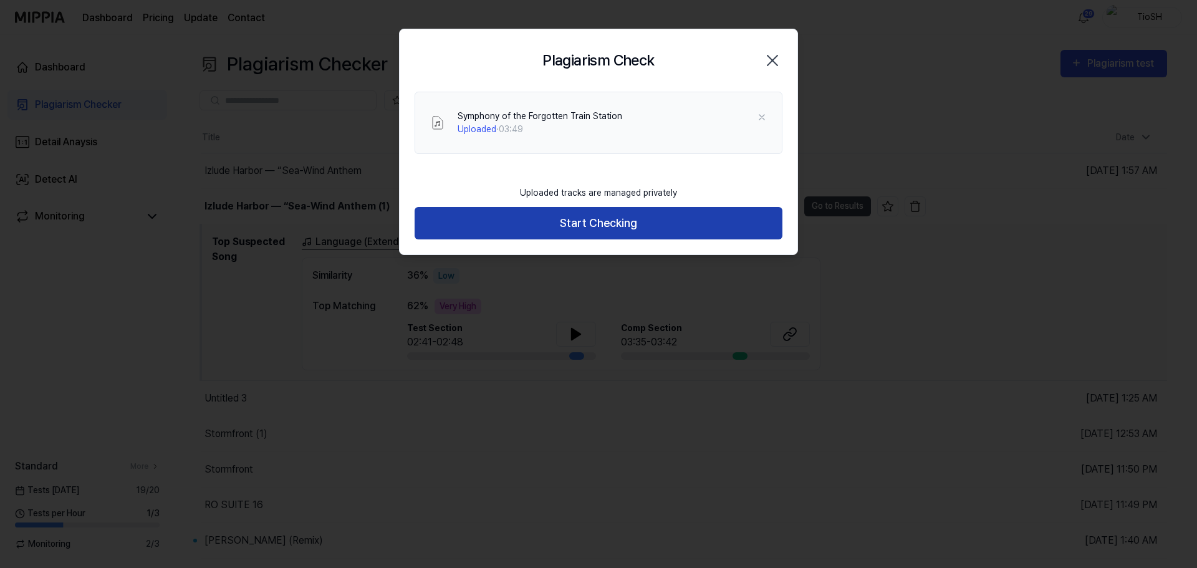
click at [666, 223] on button "Start Checking" at bounding box center [599, 223] width 368 height 33
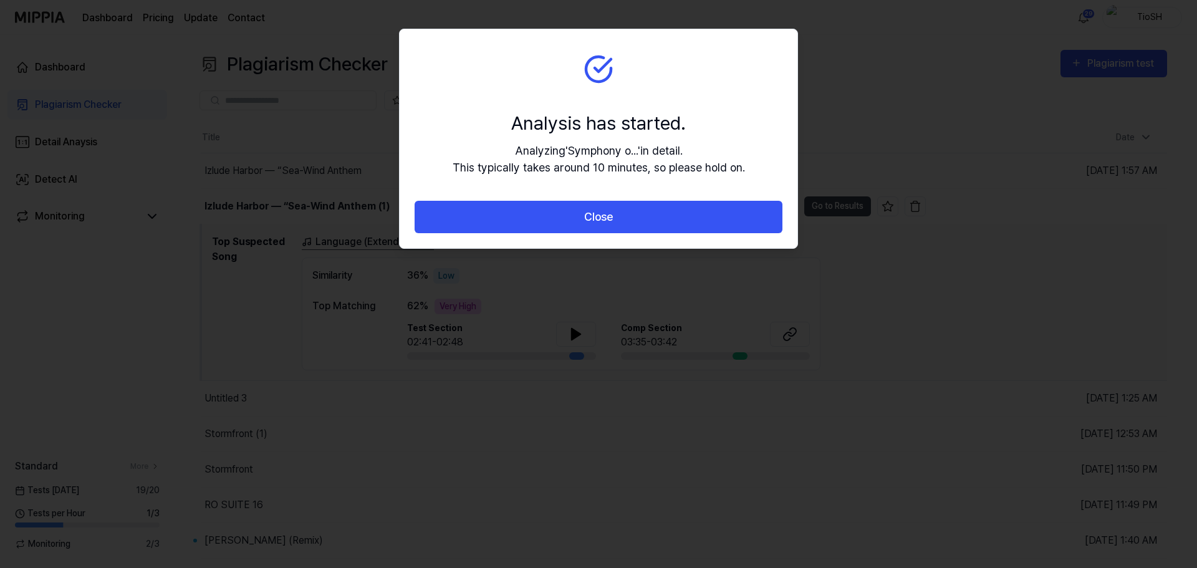
click at [666, 223] on button "Close" at bounding box center [599, 217] width 368 height 33
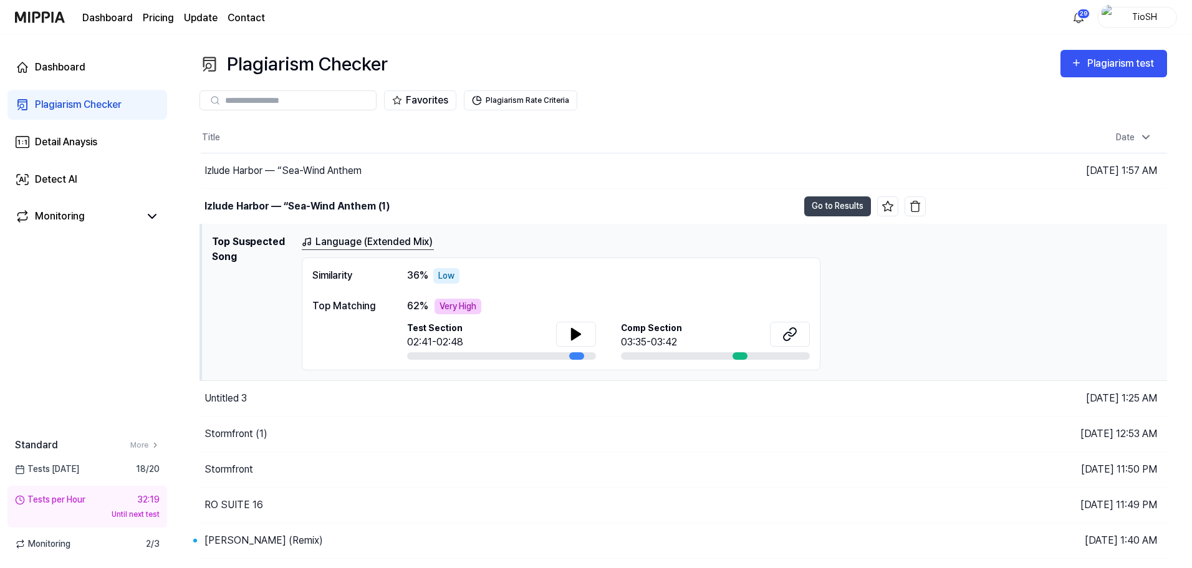
click at [55, 161] on div "Dashboard Plagiarism Checker Detail Anaysis Detect AI Monitoring" at bounding box center [87, 142] width 175 height 214
click at [63, 175] on div "Detect AI" at bounding box center [56, 179] width 42 height 15
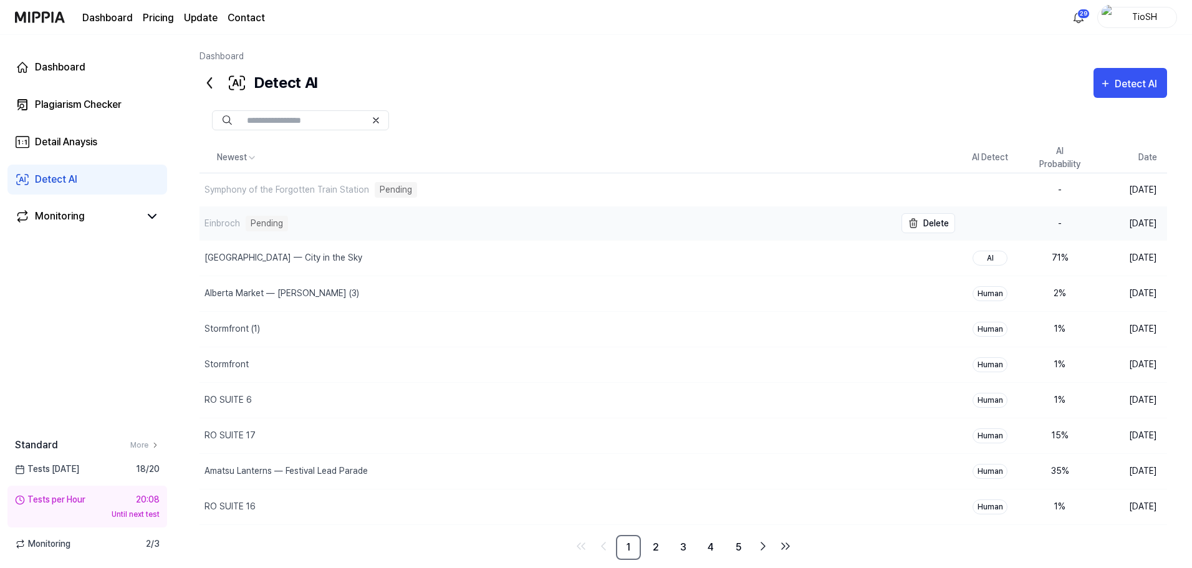
click at [272, 232] on div "Einbroch Pending" at bounding box center [547, 223] width 696 height 33
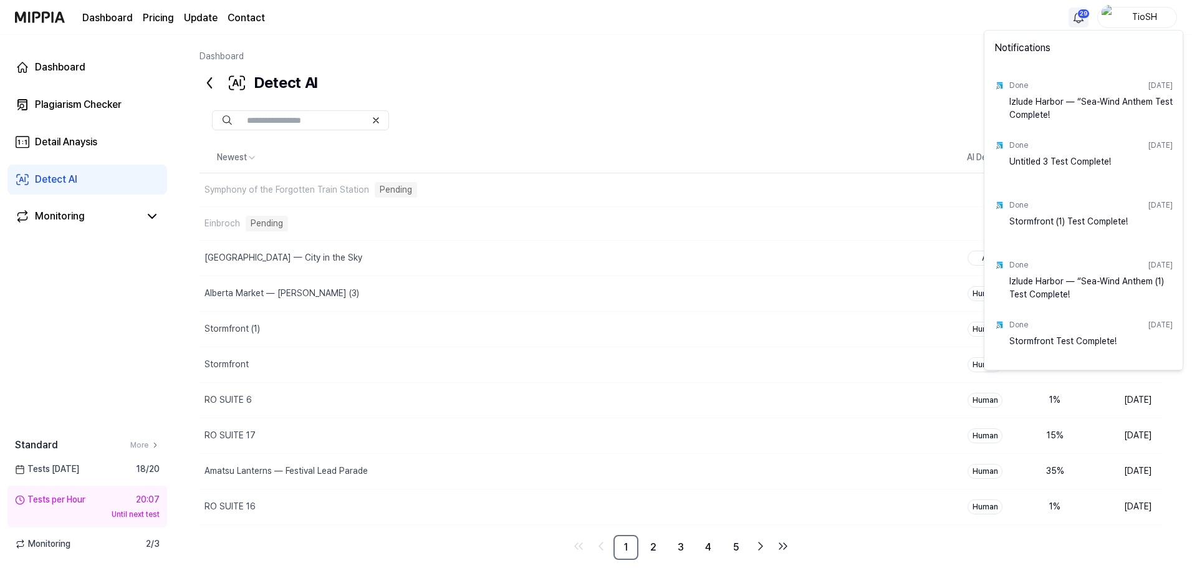
click at [1082, 19] on html "Dashboard Pricing Update Contact 29 TioSH Dashboard Plagiarism Checker Detail A…" at bounding box center [596, 284] width 1192 height 568
click at [899, 108] on html "Dashboard Pricing Update Contact TioSH Dashboard Plagiarism Checker Detail Anay…" at bounding box center [598, 284] width 1197 height 568
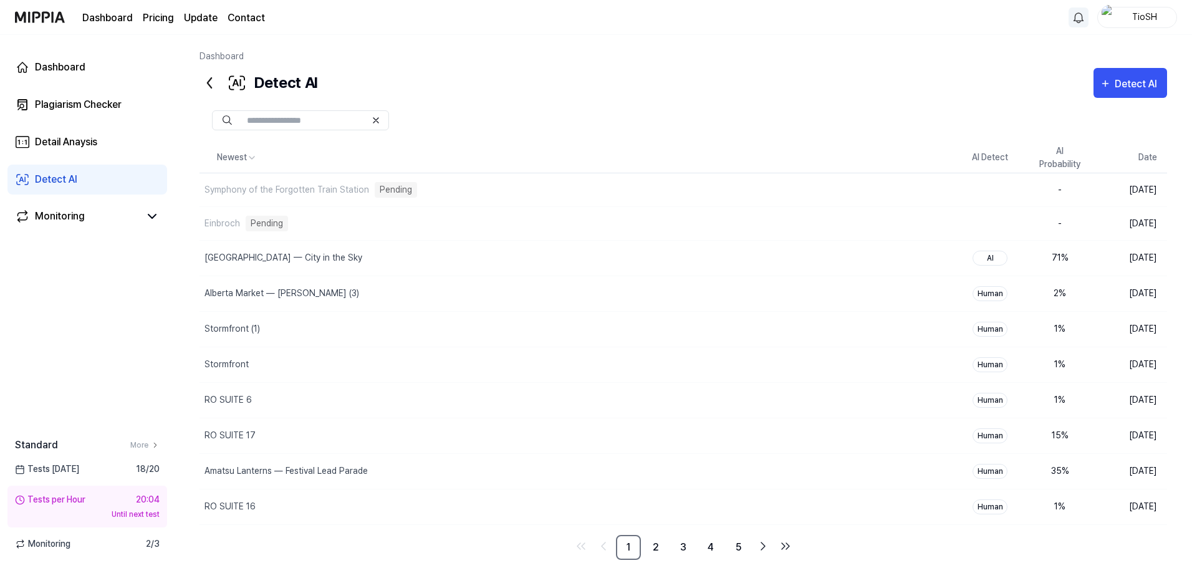
click at [707, 122] on div at bounding box center [682, 120] width 967 height 20
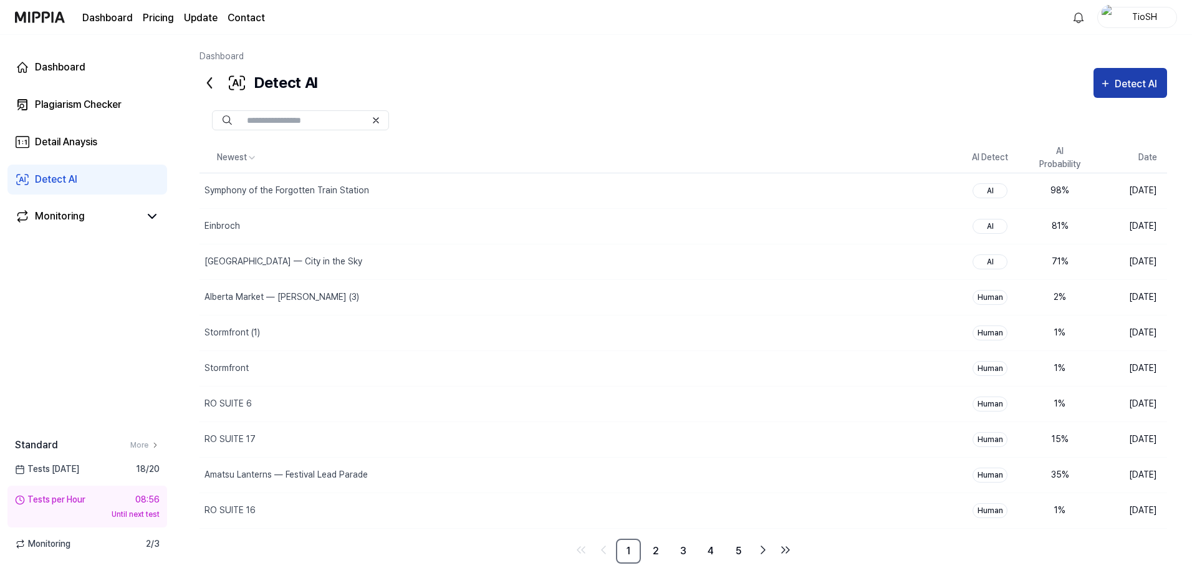
click at [1119, 92] on button "Detect AI" at bounding box center [1130, 83] width 74 height 30
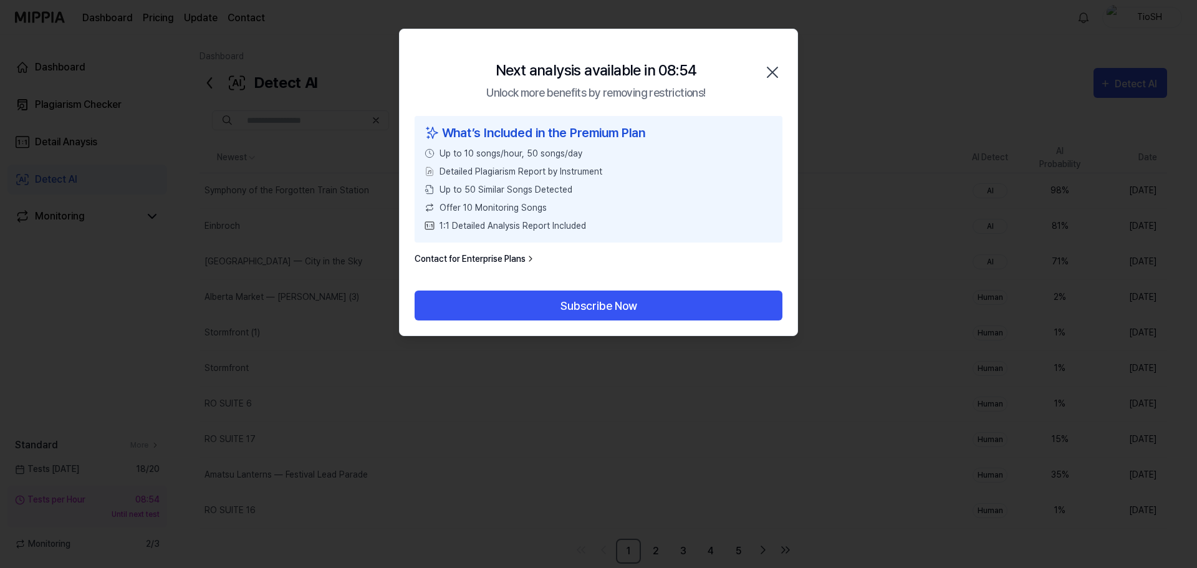
click at [774, 74] on icon "button" at bounding box center [772, 72] width 10 height 10
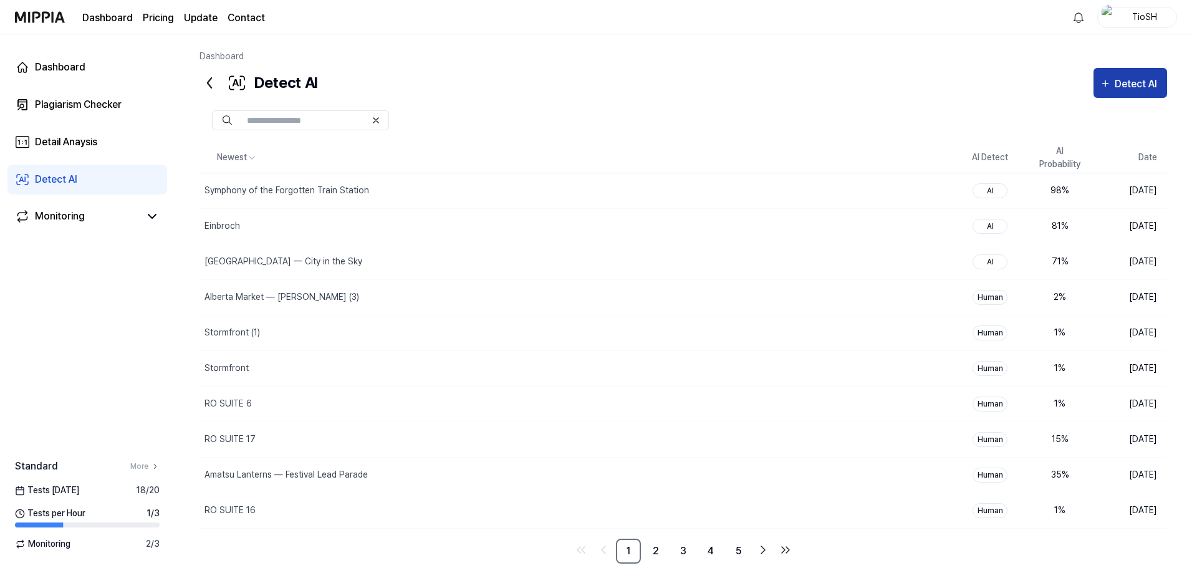
click at [1108, 84] on icon "button" at bounding box center [1105, 83] width 11 height 15
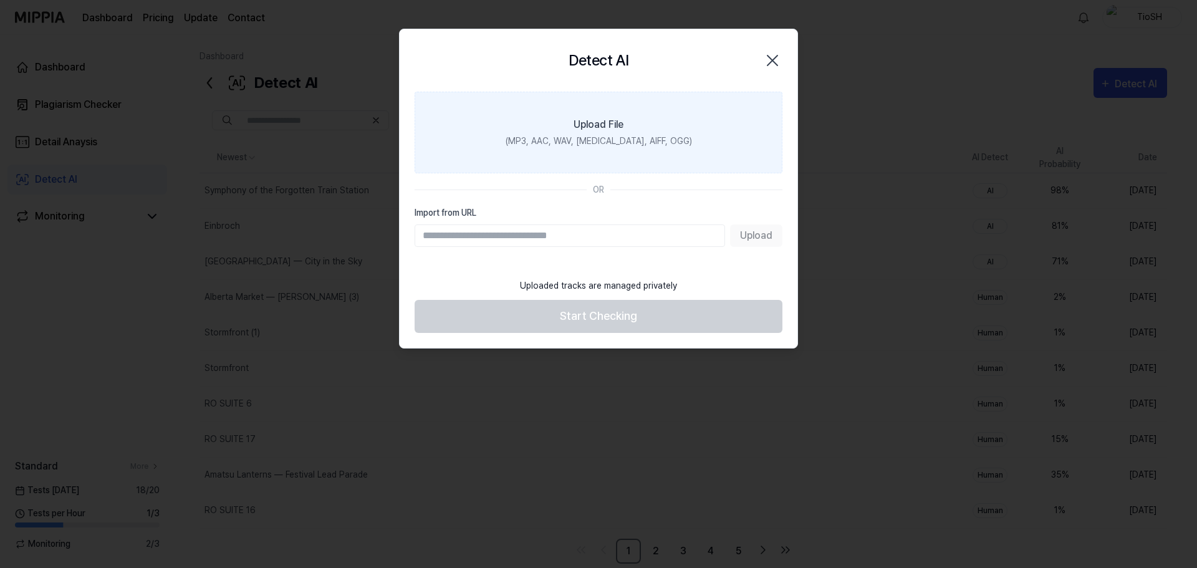
click at [613, 140] on div "(MP3, AAC, WAV, [MEDICAL_DATA], AIFF, OGG)" at bounding box center [599, 141] width 186 height 13
click at [0, 0] on input "Upload File (MP3, AAC, WAV, [MEDICAL_DATA], AIFF, OGG)" at bounding box center [0, 0] width 0 height 0
